Goal: Task Accomplishment & Management: Complete application form

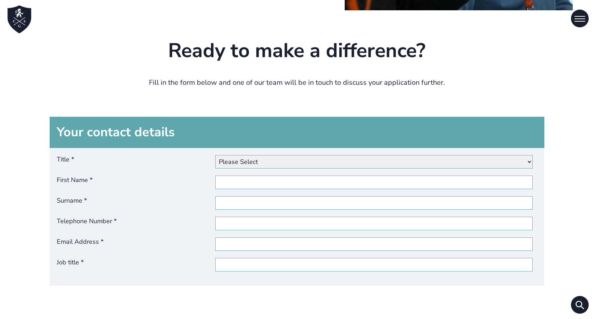
scroll to position [246, 0]
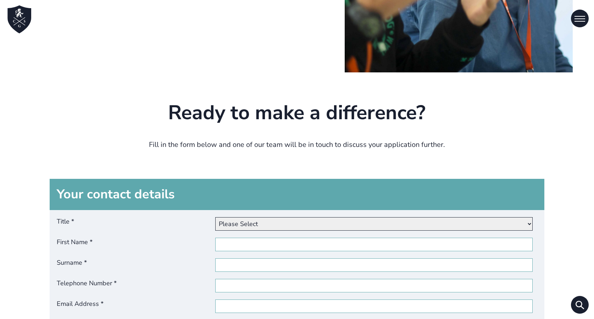
select select "Mr"
type input "[PERSON_NAME]"
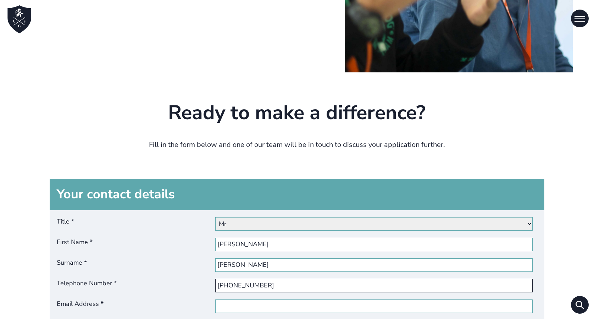
type input "[PHONE_NUMBER]"
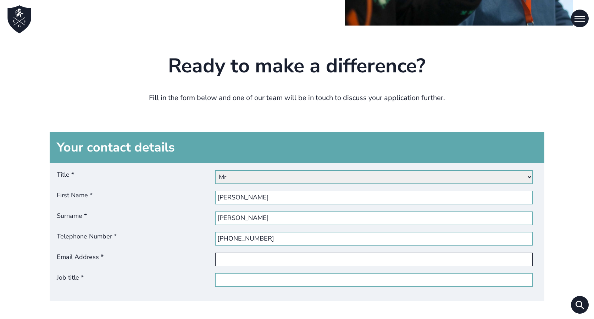
scroll to position [343, 0]
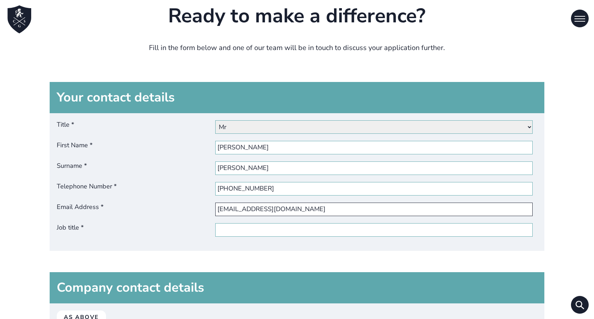
type input "[EMAIL_ADDRESS][DOMAIN_NAME]"
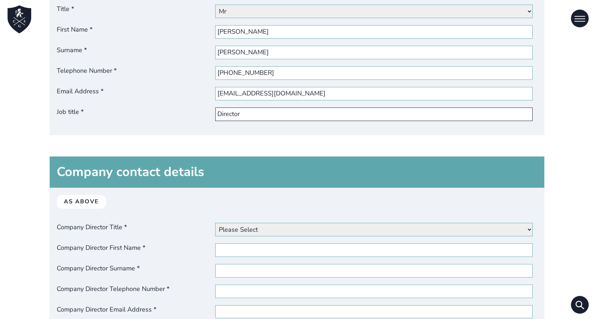
scroll to position [506, 0]
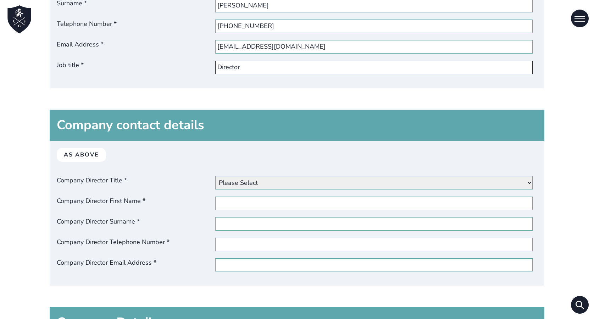
type input "Director"
select select "mr"
type input "[PERSON_NAME]"
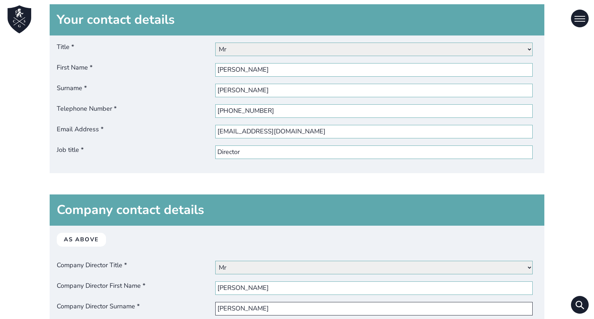
scroll to position [650, 0]
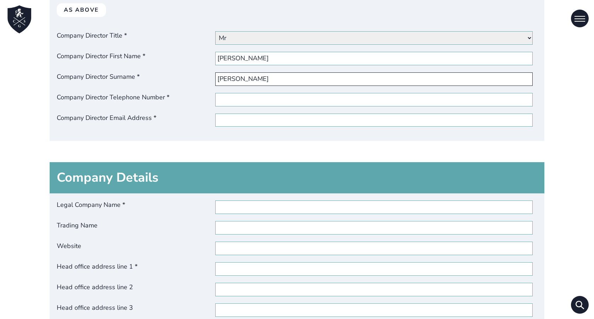
type input "[PERSON_NAME]"
type input "[PHONE_NUMBER]"
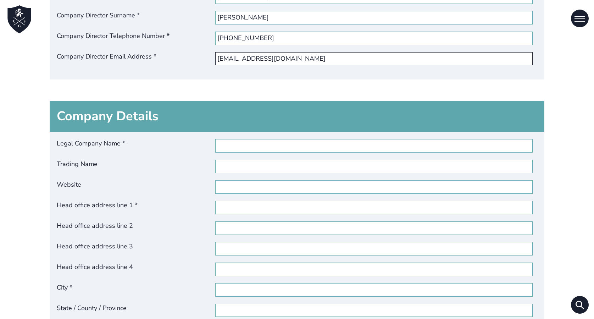
scroll to position [713, 0]
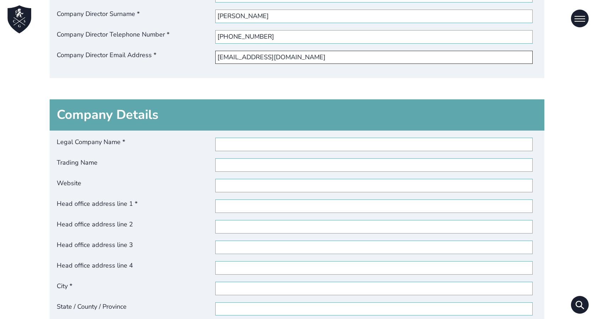
type input "[EMAIL_ADDRESS][DOMAIN_NAME]"
type input "[PERSON_NAME] TRAVEL SRLS"
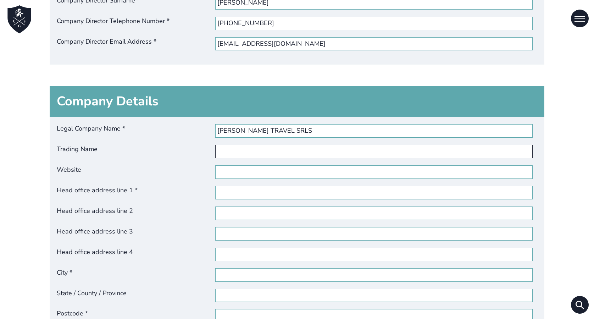
scroll to position [761, 0]
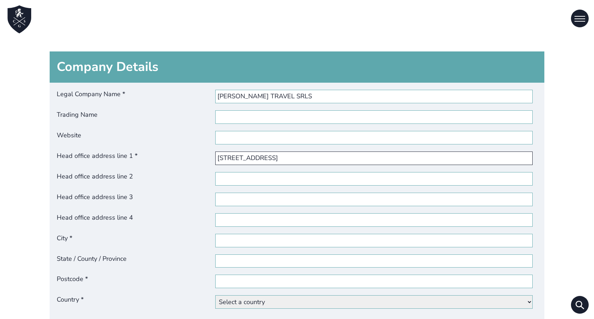
type input "[STREET_ADDRESS]"
type input "[GEOGRAPHIC_DATA]"
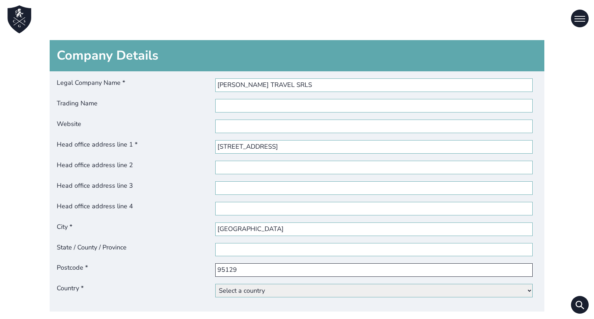
type input "95129"
select select "[GEOGRAPHIC_DATA]"
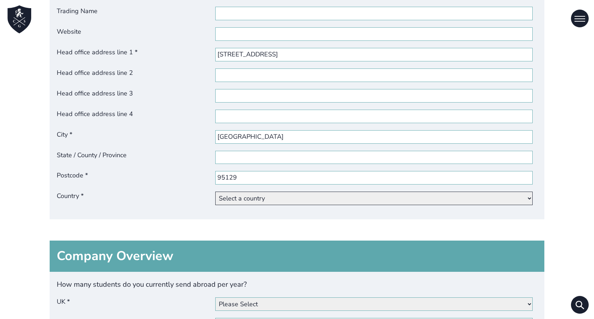
scroll to position [919, 0]
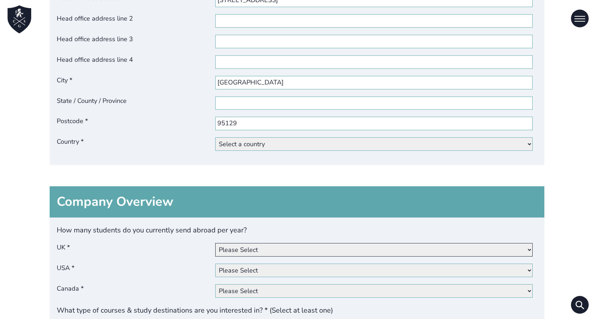
select select "101+"
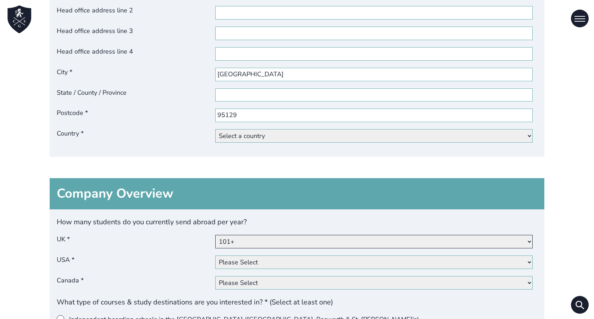
scroll to position [940, 0]
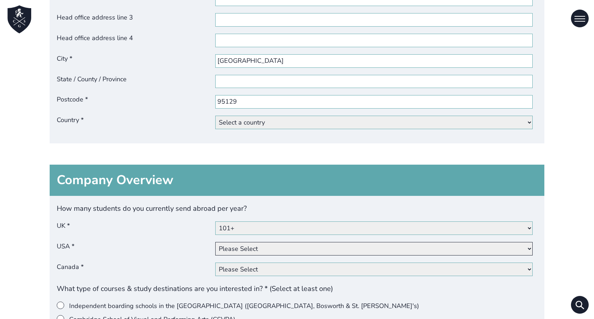
select select "101+"
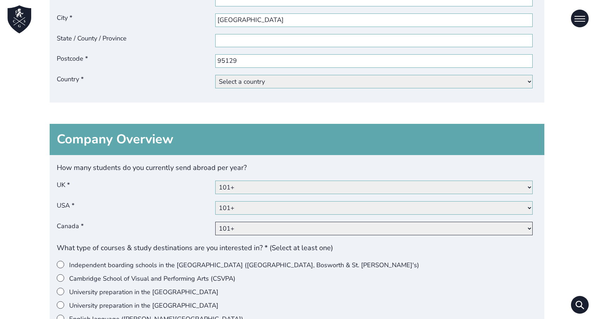
scroll to position [988, 0]
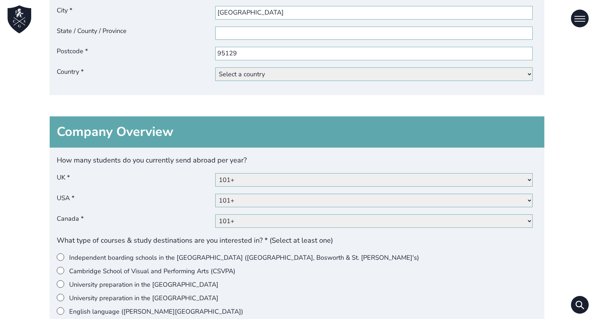
click at [85, 307] on label "English language ([PERSON_NAME][GEOGRAPHIC_DATA])" at bounding box center [294, 311] width 475 height 9
click at [69, 307] on input"] "English language ([PERSON_NAME][GEOGRAPHIC_DATA])" at bounding box center [69, 307] width 0 height 0
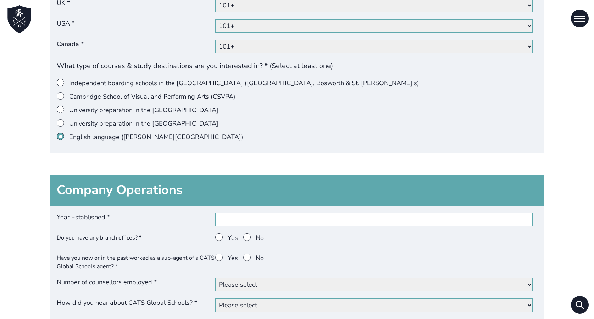
scroll to position [1164, 0]
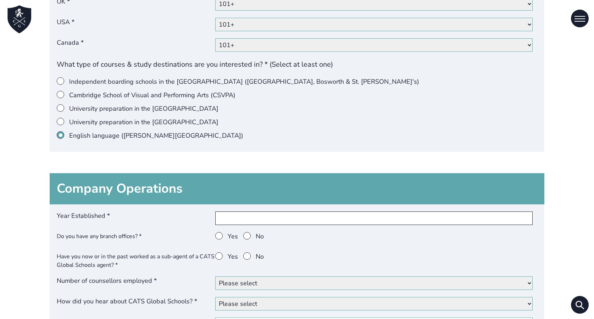
click at [247, 211] on input "Year Established *" at bounding box center [373, 217] width 317 height 13
type input "1995"
click at [227, 232] on label "Yes" at bounding box center [226, 236] width 23 height 9
click at [228, 232] on input "Yes" at bounding box center [228, 232] width 0 height 0
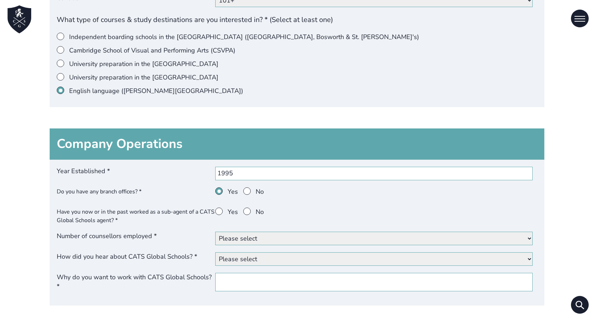
click at [252, 207] on label "No" at bounding box center [253, 213] width 21 height 13
click at [256, 207] on input "No" at bounding box center [256, 207] width 0 height 0
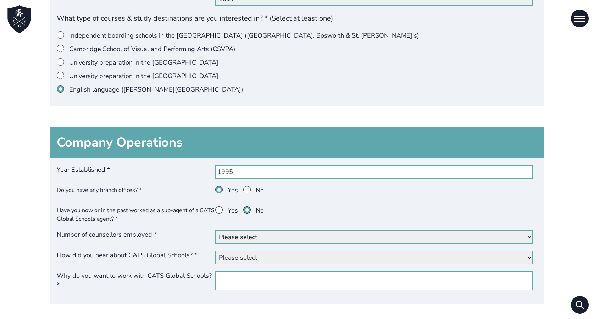
scroll to position [1213, 0]
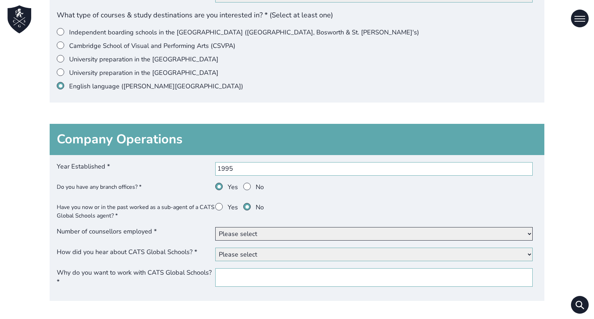
select select "6 - 10"
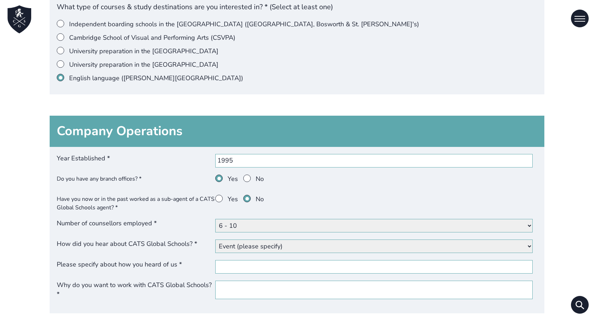
click at [246, 221] on div "Year Established * 1995 Do you have any branch offices? * Yes No Have you now o…" at bounding box center [297, 230] width 495 height 167
select select "Our website"
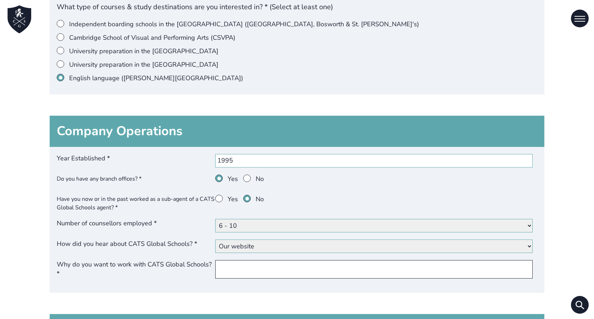
click at [238, 260] on input "Why do you want to work with CATS Global Schools? *" at bounding box center [373, 269] width 317 height 18
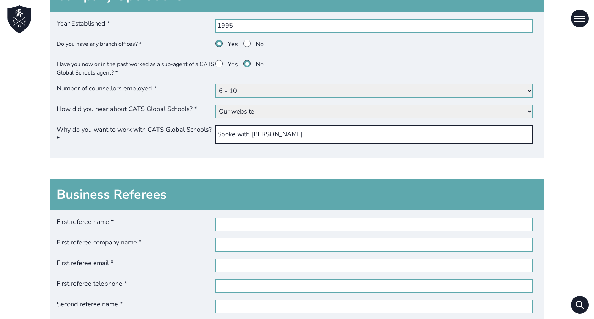
scroll to position [1483, 0]
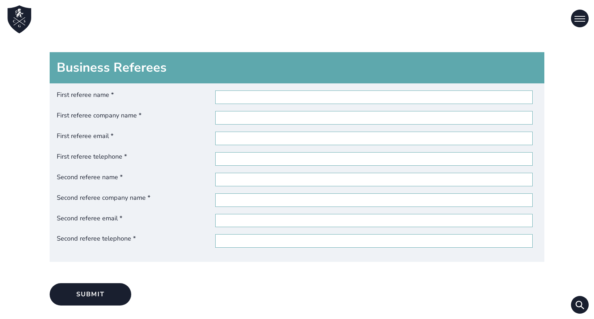
type input "Spoke with [PERSON_NAME]"
